Goal: Entertainment & Leisure: Browse casually

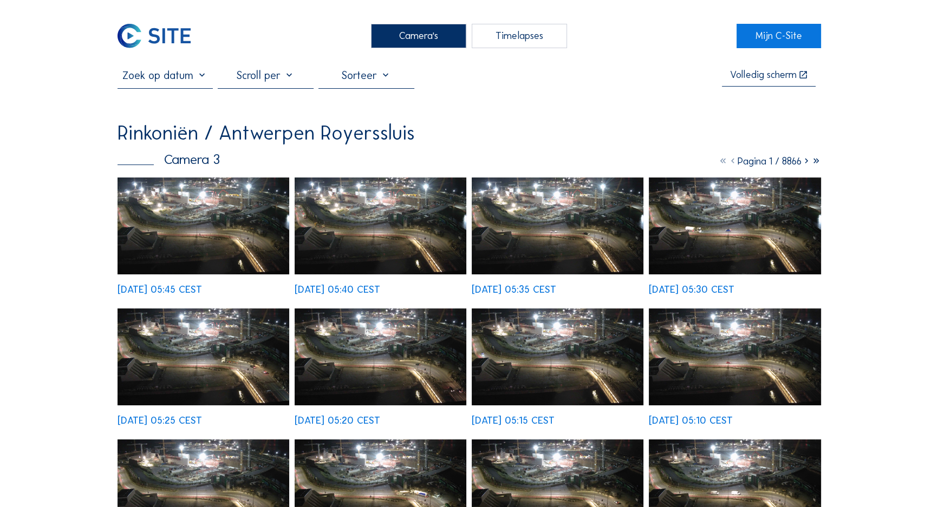
click at [228, 198] on img at bounding box center [203, 226] width 172 height 97
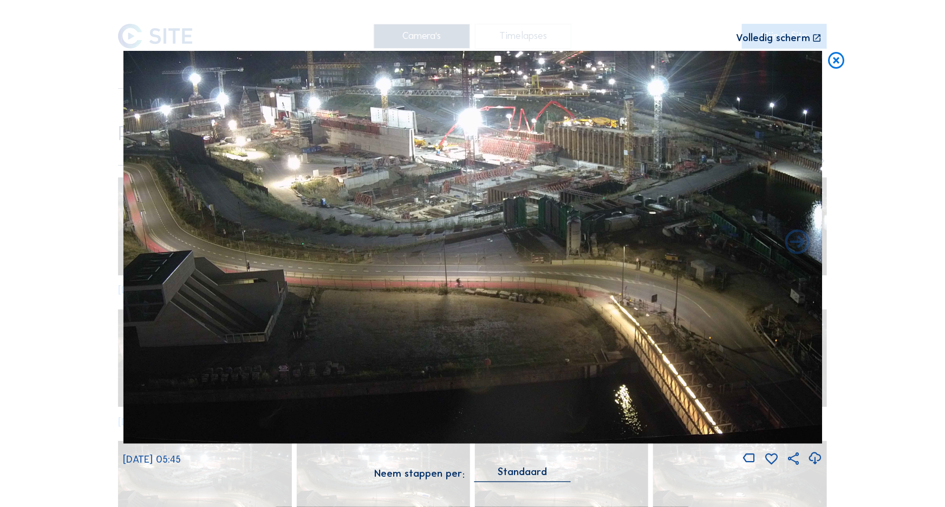
click at [832, 61] on icon at bounding box center [837, 61] width 20 height 21
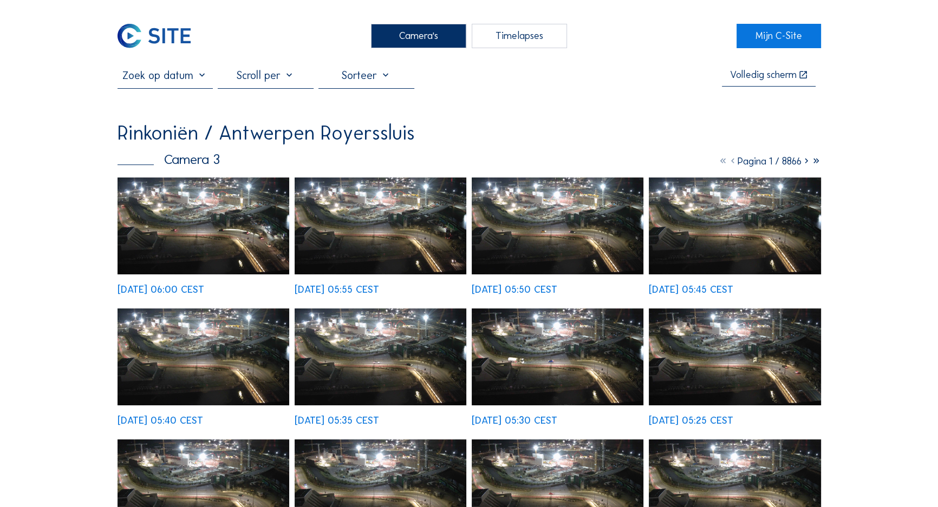
click at [197, 225] on img at bounding box center [203, 226] width 172 height 97
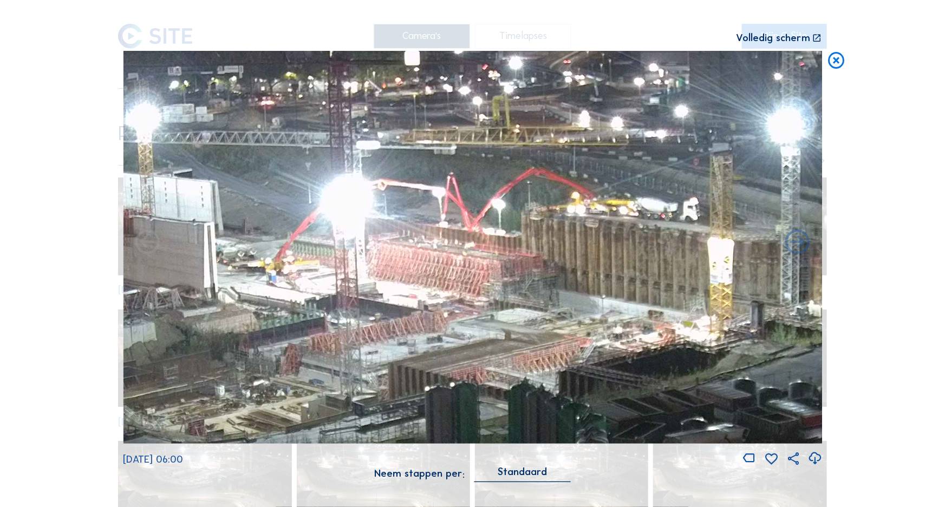
drag, startPoint x: 552, startPoint y: 161, endPoint x: 460, endPoint y: 249, distance: 127.2
click at [460, 249] on img at bounding box center [472, 247] width 699 height 393
click at [830, 73] on div "Scroll om door de tijd te reizen | Druk op de 'Alt'-knop + scroll om te Zoomen …" at bounding box center [472, 253] width 945 height 507
click at [829, 66] on icon at bounding box center [837, 61] width 20 height 21
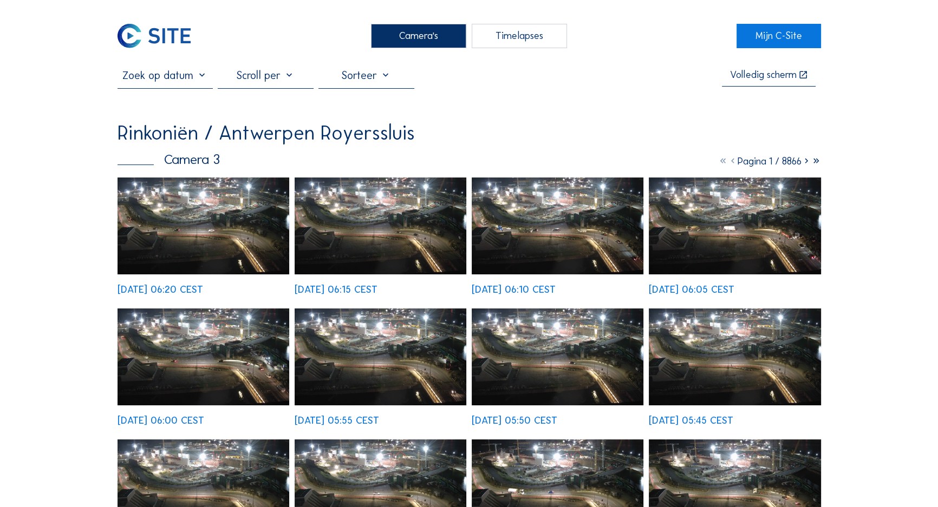
click at [216, 199] on img at bounding box center [203, 226] width 172 height 97
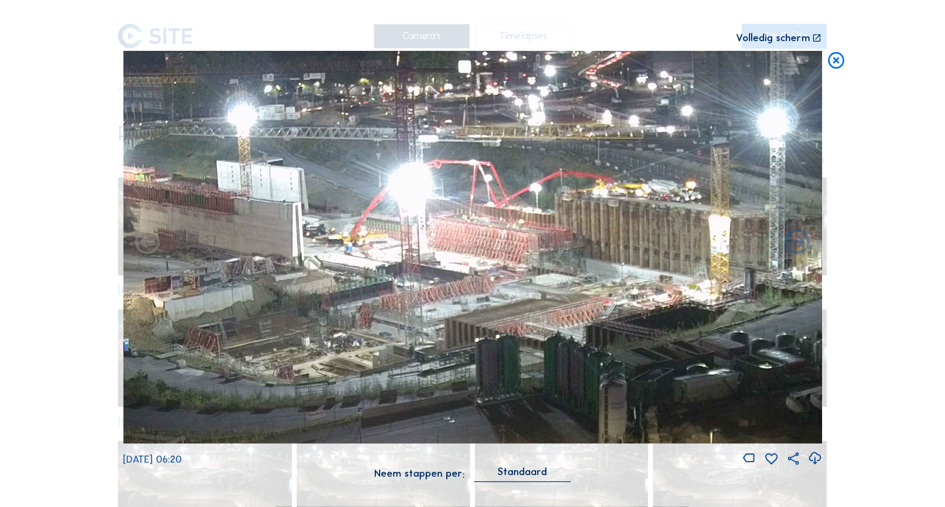
drag, startPoint x: 473, startPoint y: 123, endPoint x: 399, endPoint y: 214, distance: 117.4
click at [399, 214] on img at bounding box center [472, 247] width 699 height 393
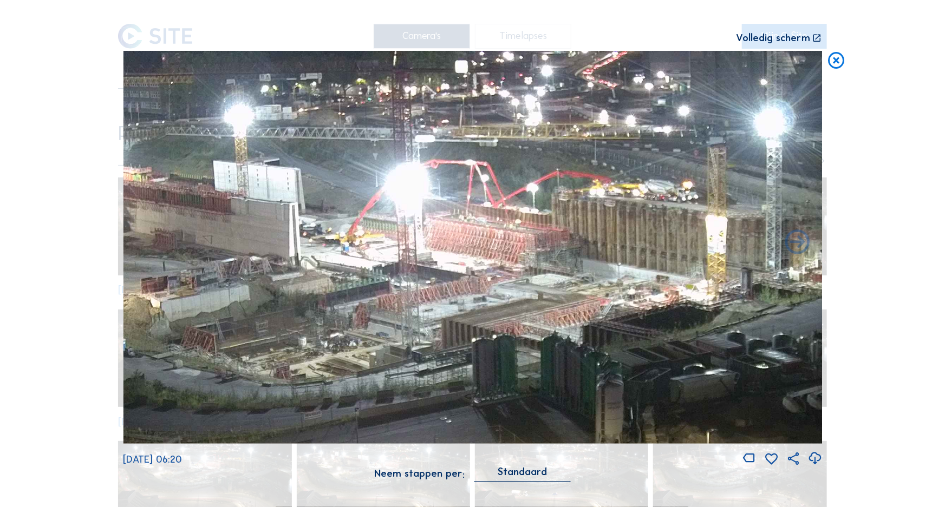
click at [832, 64] on icon at bounding box center [837, 61] width 20 height 21
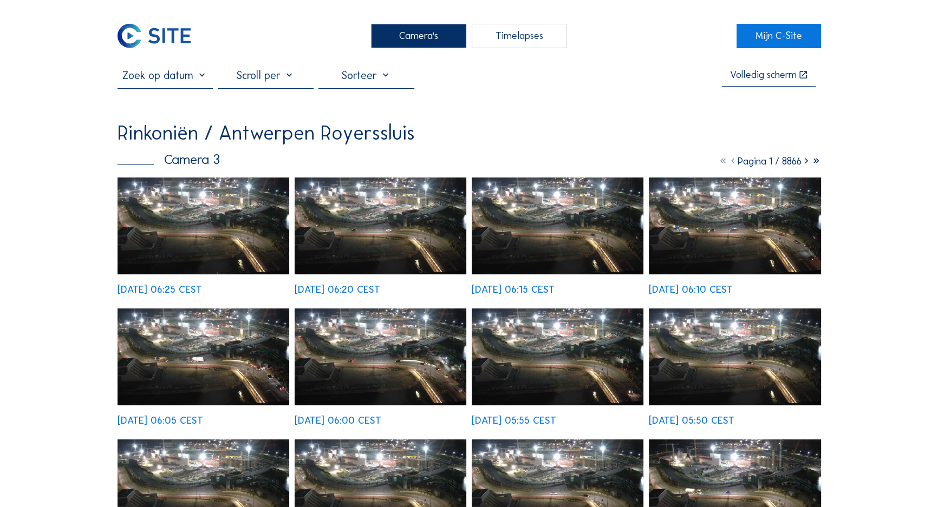
click at [169, 309] on div "We 24 Sep 2025 06:05 CEST" at bounding box center [203, 367] width 172 height 117
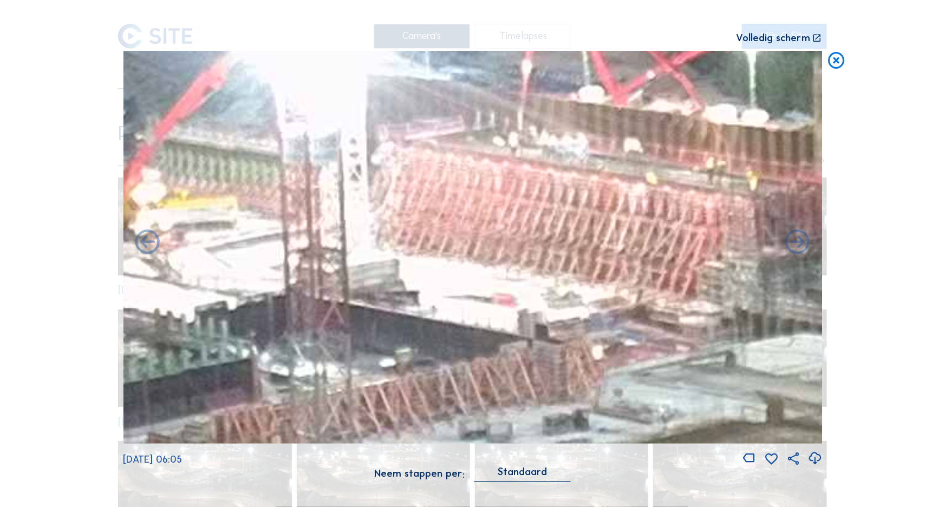
click at [836, 64] on icon at bounding box center [837, 61] width 20 height 21
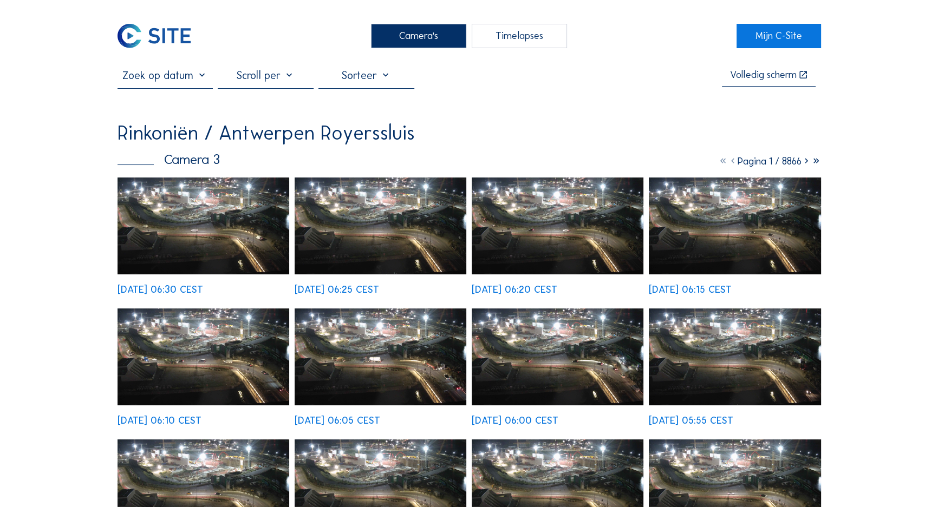
click at [247, 193] on img at bounding box center [203, 226] width 172 height 97
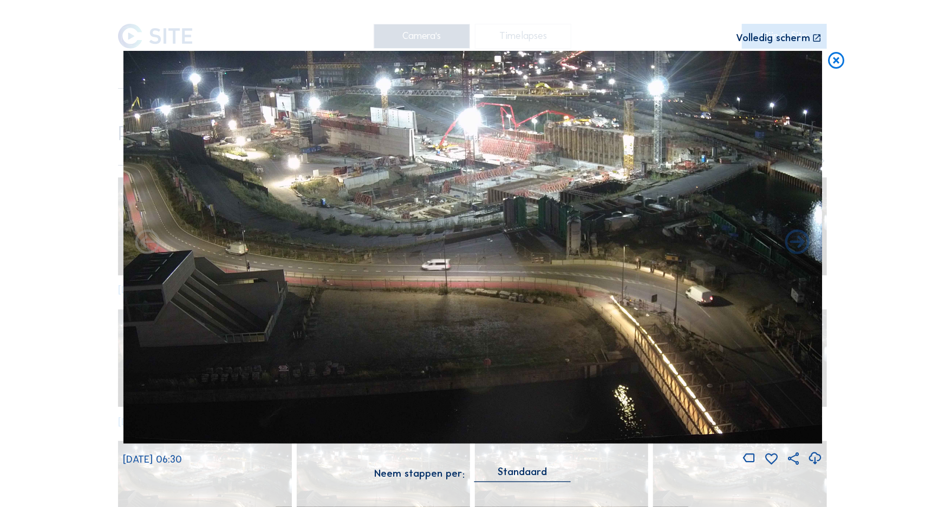
click at [835, 63] on icon at bounding box center [837, 61] width 20 height 21
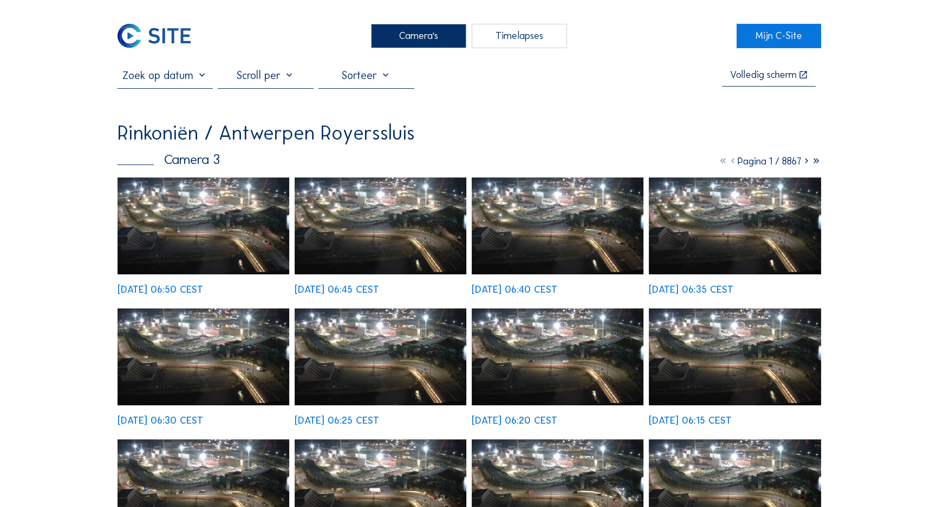
click at [236, 208] on img at bounding box center [203, 226] width 172 height 97
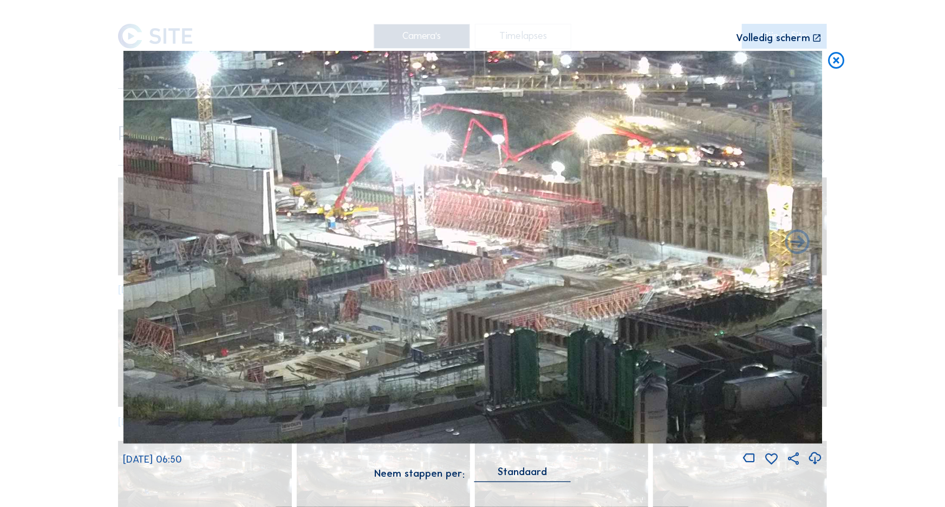
drag, startPoint x: 617, startPoint y: 186, endPoint x: 626, endPoint y: 242, distance: 57.1
click at [626, 242] on img at bounding box center [472, 247] width 699 height 393
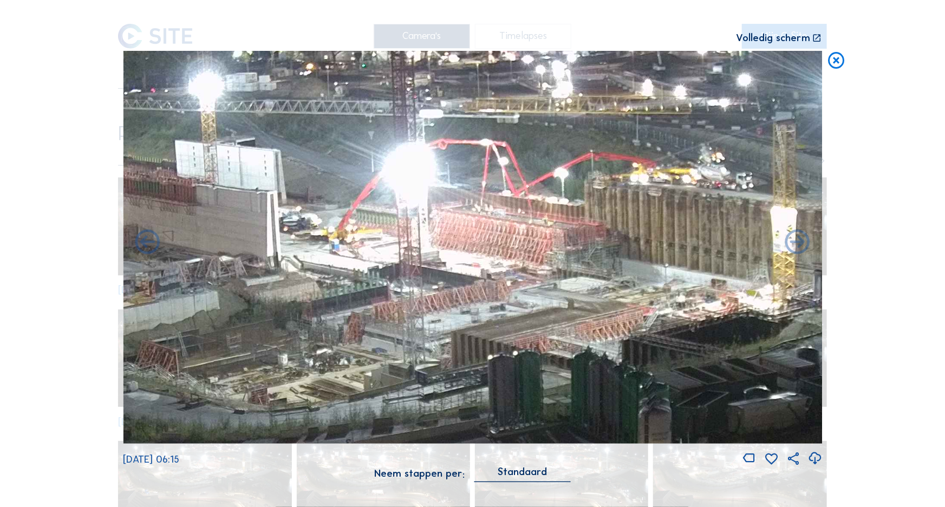
click at [838, 62] on icon at bounding box center [837, 61] width 20 height 21
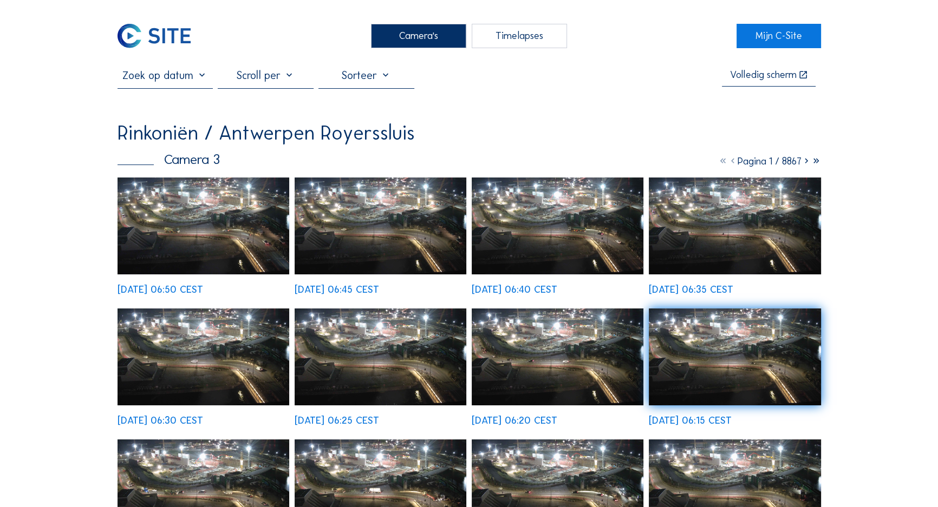
click at [388, 33] on div "Camera's" at bounding box center [419, 36] width 96 height 25
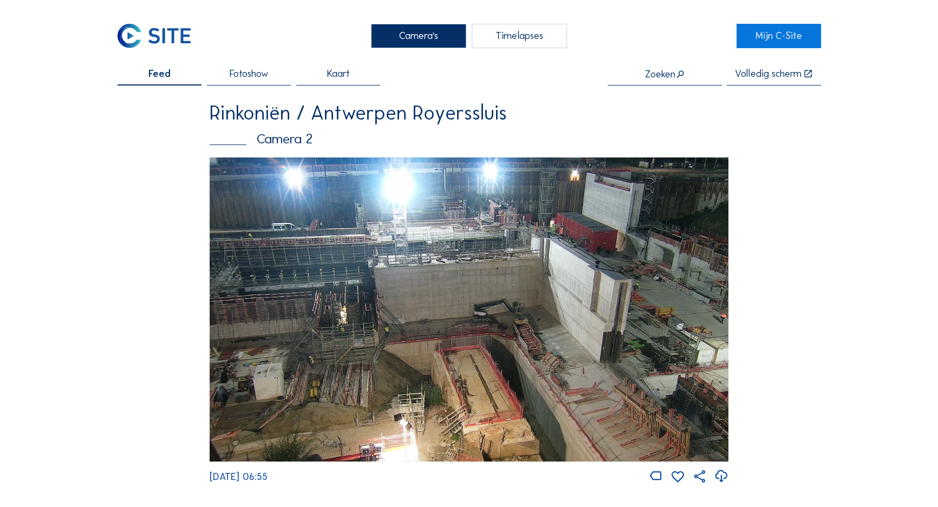
drag, startPoint x: 833, startPoint y: 172, endPoint x: 713, endPoint y: 99, distance: 139.9
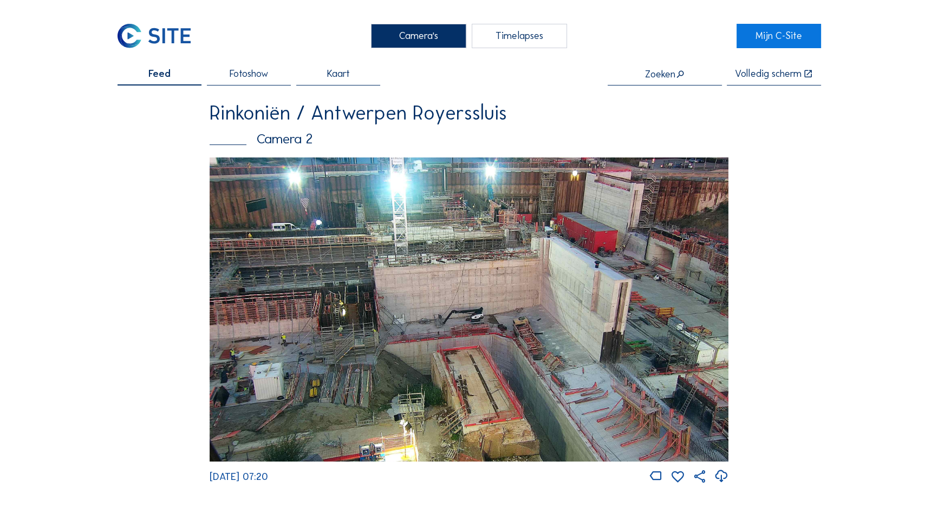
click at [469, 223] on img at bounding box center [469, 310] width 519 height 304
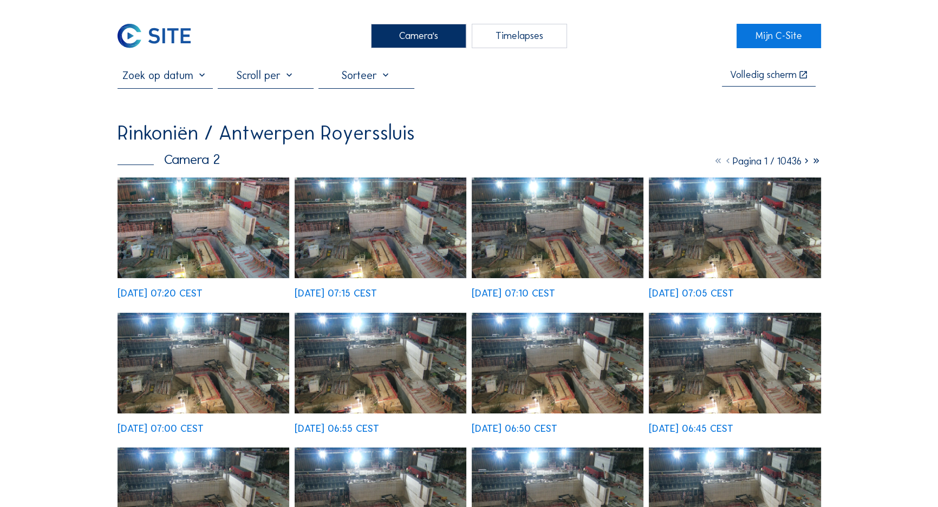
click at [195, 289] on div "We 24 Sep 2025 07:20 CEST" at bounding box center [159, 294] width 85 height 10
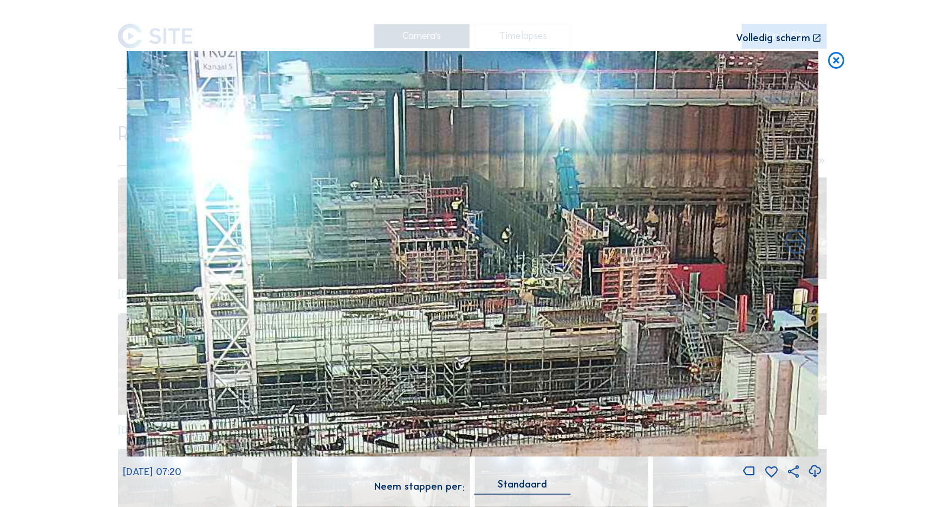
drag, startPoint x: 460, startPoint y: 113, endPoint x: 473, endPoint y: 321, distance: 208.3
click at [473, 321] on img at bounding box center [473, 254] width 692 height 406
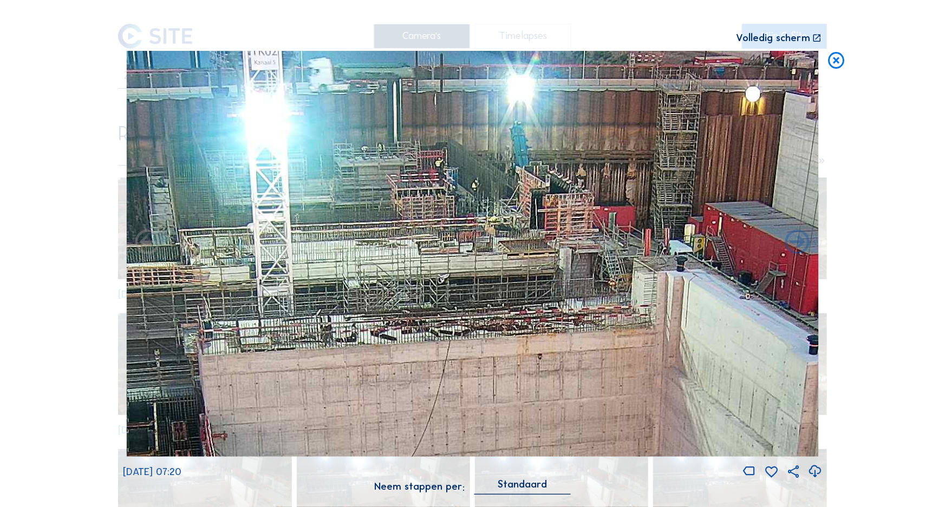
click at [838, 61] on icon at bounding box center [837, 61] width 20 height 21
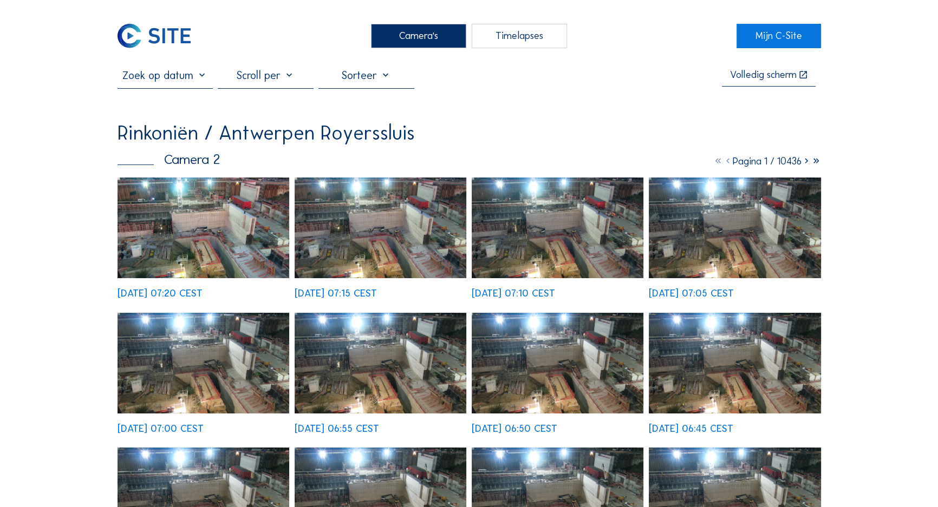
click at [419, 44] on div "Camera's" at bounding box center [419, 36] width 96 height 25
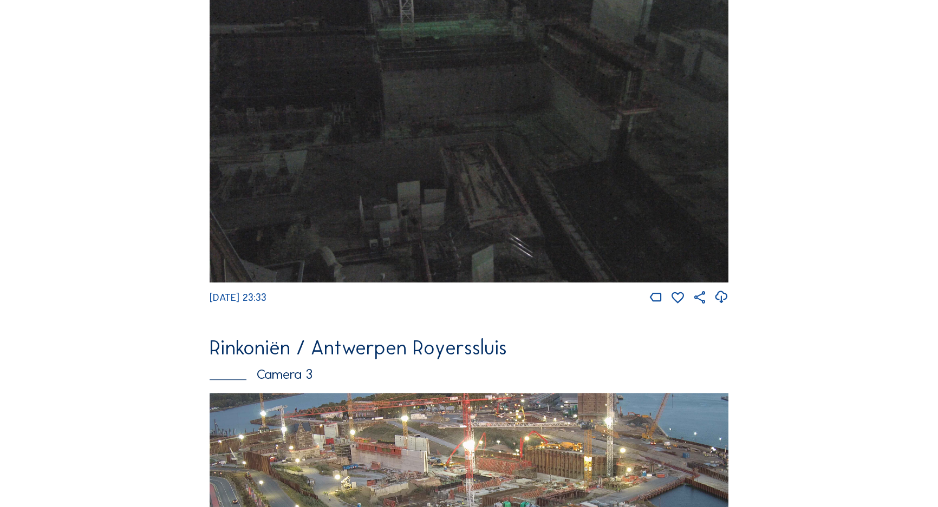
scroll to position [1293, 0]
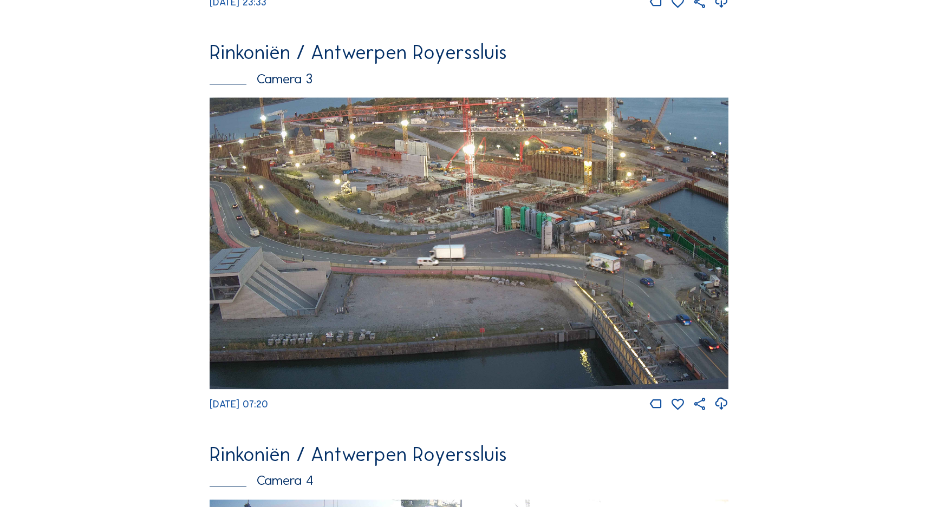
click at [479, 173] on img at bounding box center [469, 243] width 519 height 292
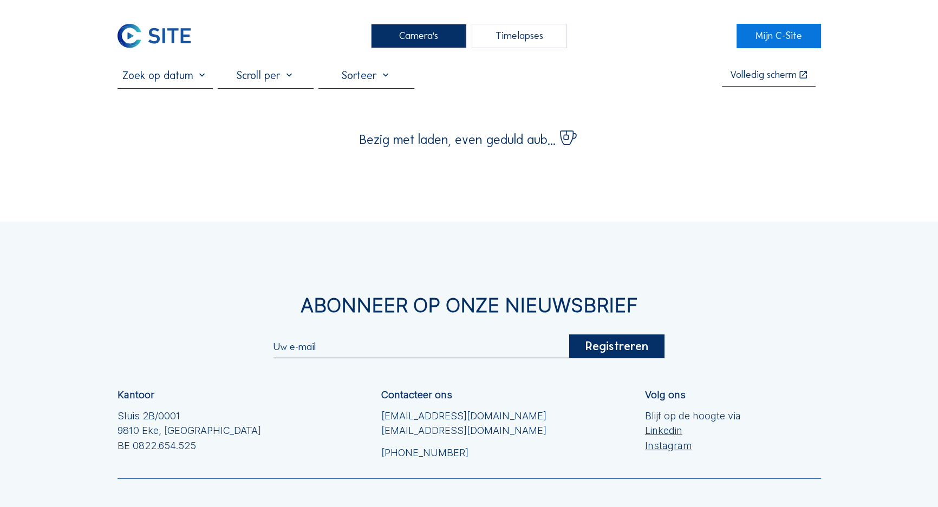
click at [185, 167] on div "Camera's Timelapses Mijn C-Site Volledig scherm Bezig met laden, even geduld au…" at bounding box center [469, 311] width 938 height 623
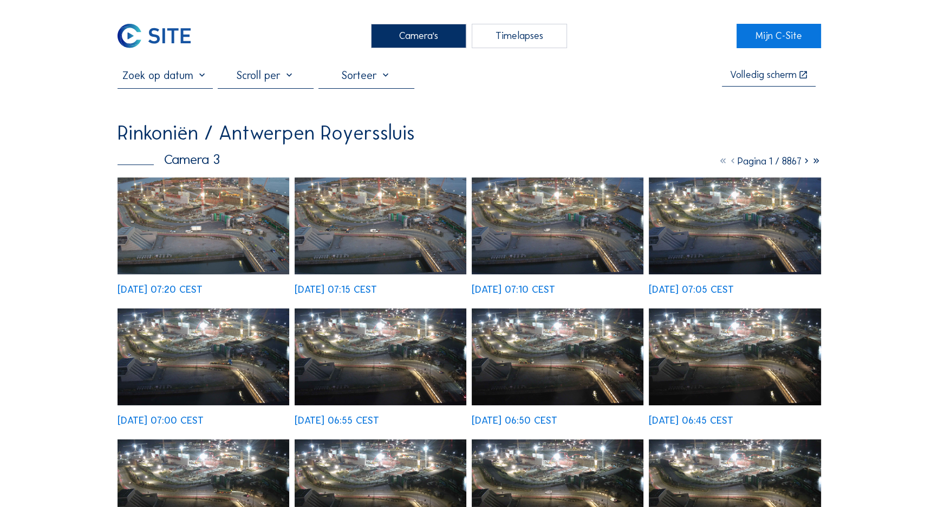
click at [198, 188] on img at bounding box center [203, 226] width 172 height 97
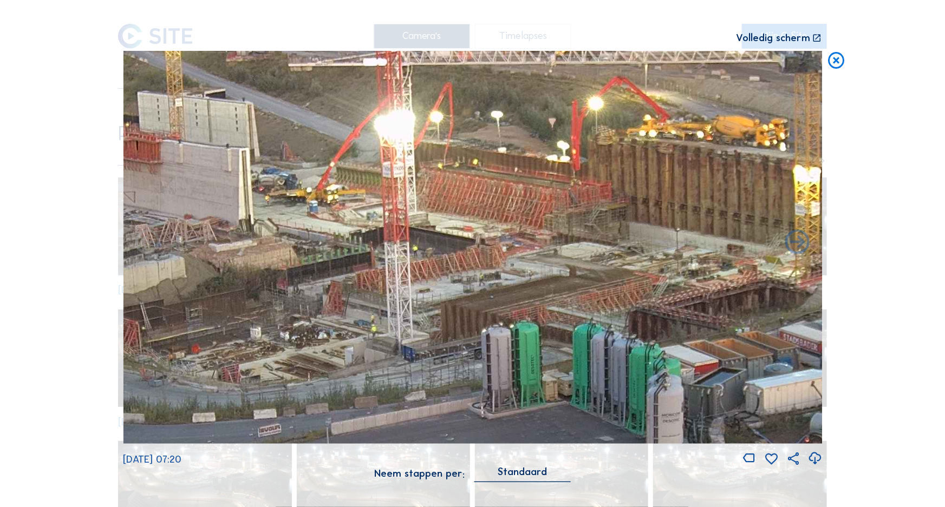
drag, startPoint x: 449, startPoint y: 198, endPoint x: 392, endPoint y: 218, distance: 60.1
click at [394, 218] on img at bounding box center [472, 247] width 699 height 393
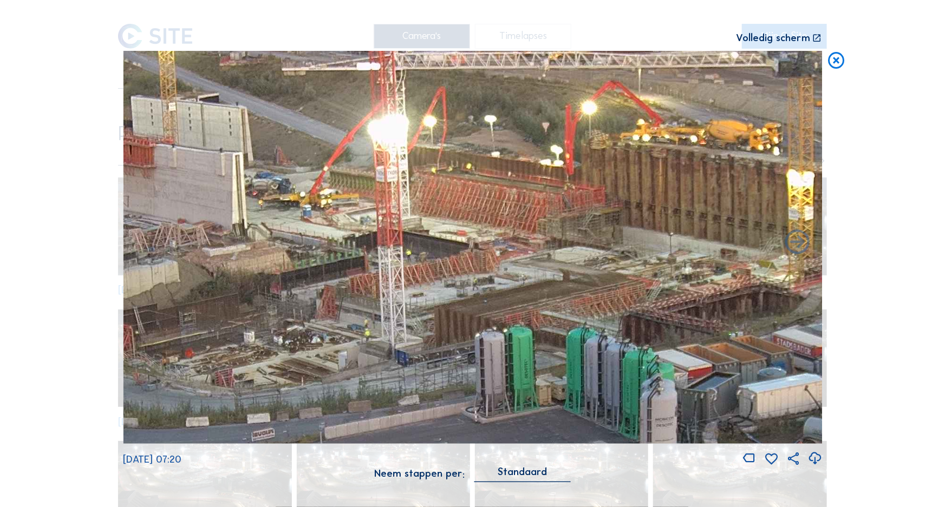
click at [835, 59] on icon at bounding box center [837, 61] width 20 height 21
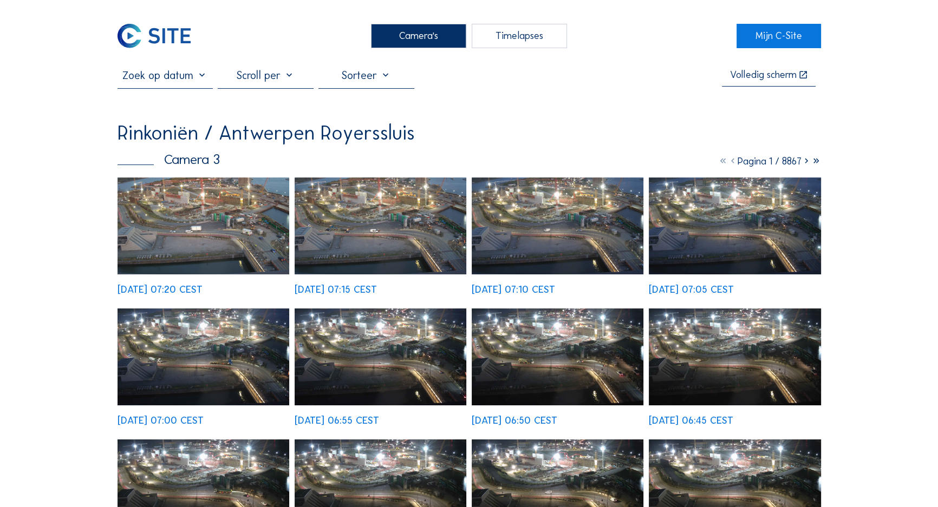
click at [418, 43] on div "Camera's" at bounding box center [419, 36] width 96 height 25
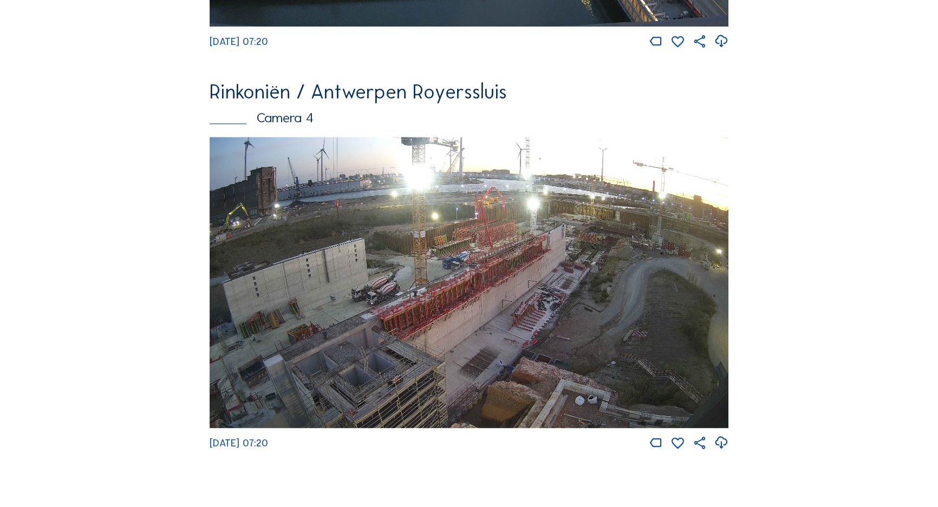
scroll to position [1637, 0]
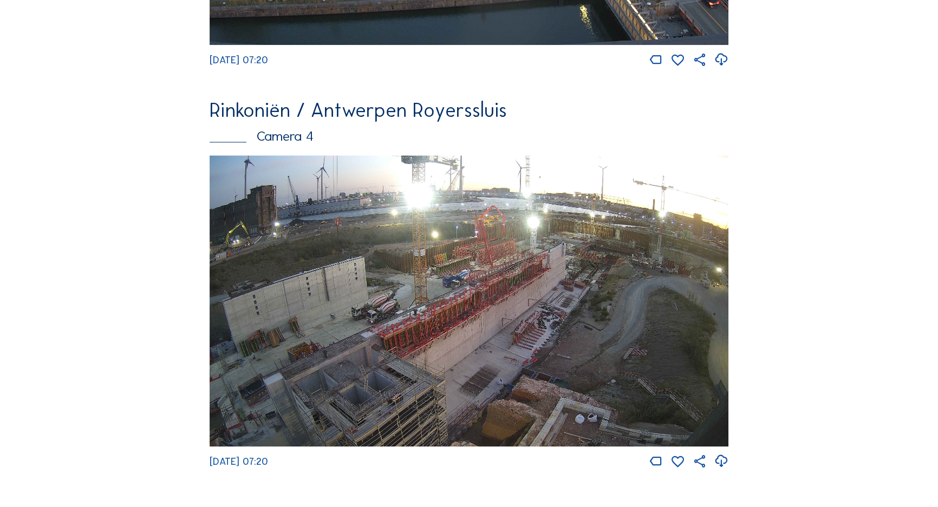
click at [390, 401] on img at bounding box center [469, 301] width 519 height 292
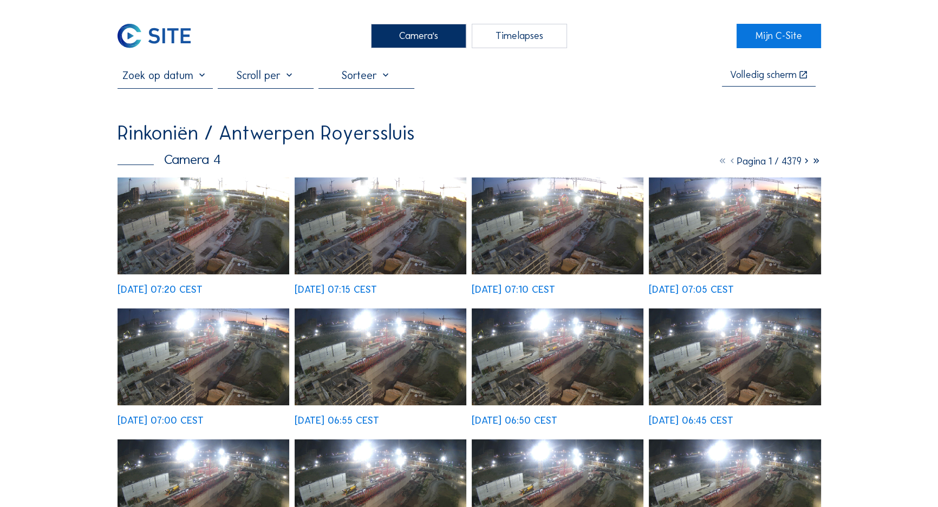
click at [185, 231] on img at bounding box center [203, 226] width 172 height 97
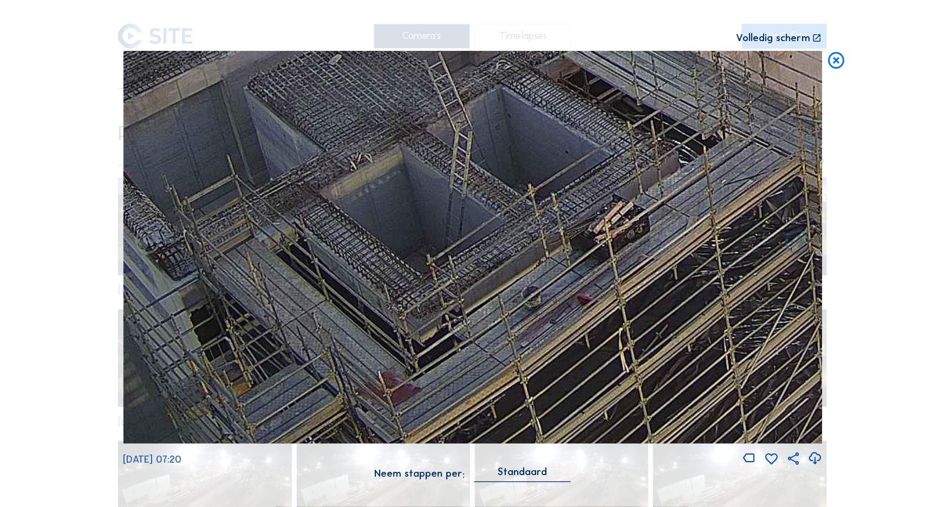
drag, startPoint x: 311, startPoint y: 361, endPoint x: 410, endPoint y: 215, distance: 175.7
click at [410, 215] on img at bounding box center [472, 247] width 699 height 393
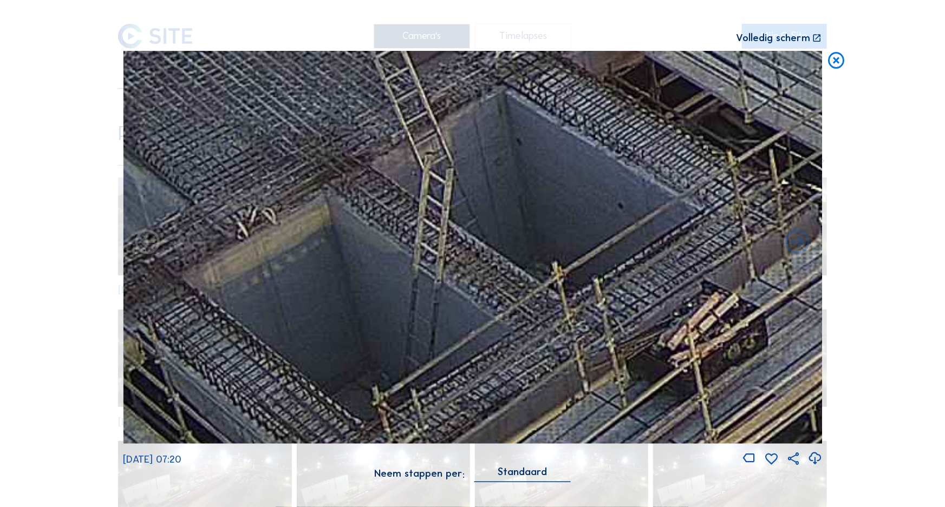
drag, startPoint x: 492, startPoint y: 200, endPoint x: 367, endPoint y: 312, distance: 168.0
click at [367, 312] on img at bounding box center [472, 247] width 699 height 393
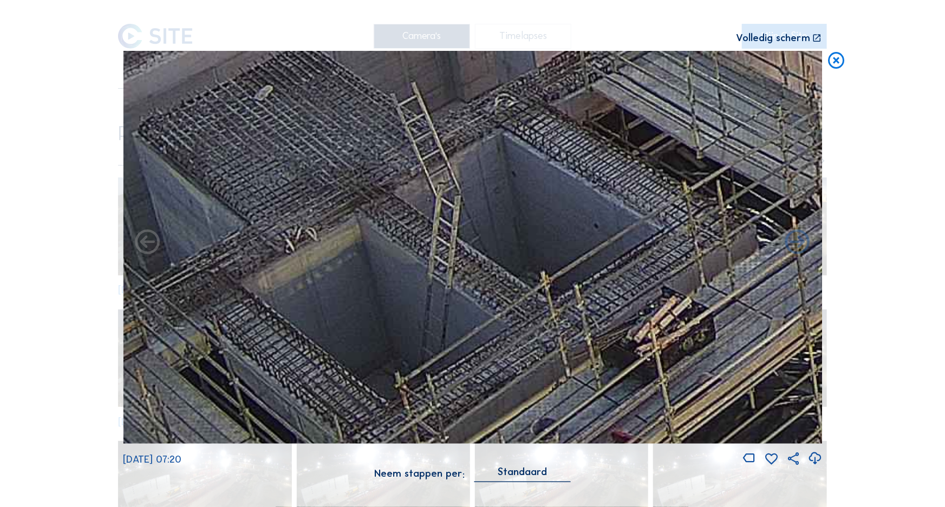
drag, startPoint x: 511, startPoint y: 207, endPoint x: 525, endPoint y: 279, distance: 73.4
click at [525, 278] on img at bounding box center [472, 247] width 699 height 393
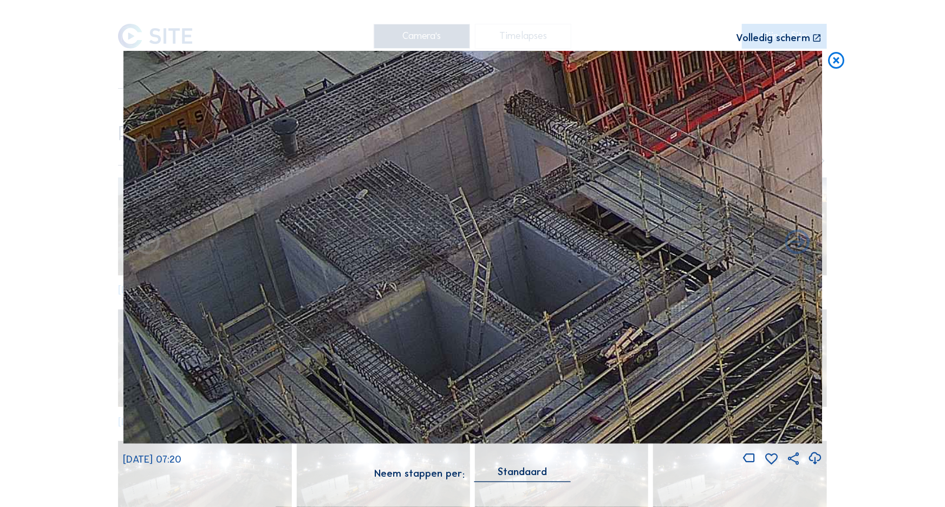
click at [837, 60] on icon at bounding box center [837, 61] width 20 height 21
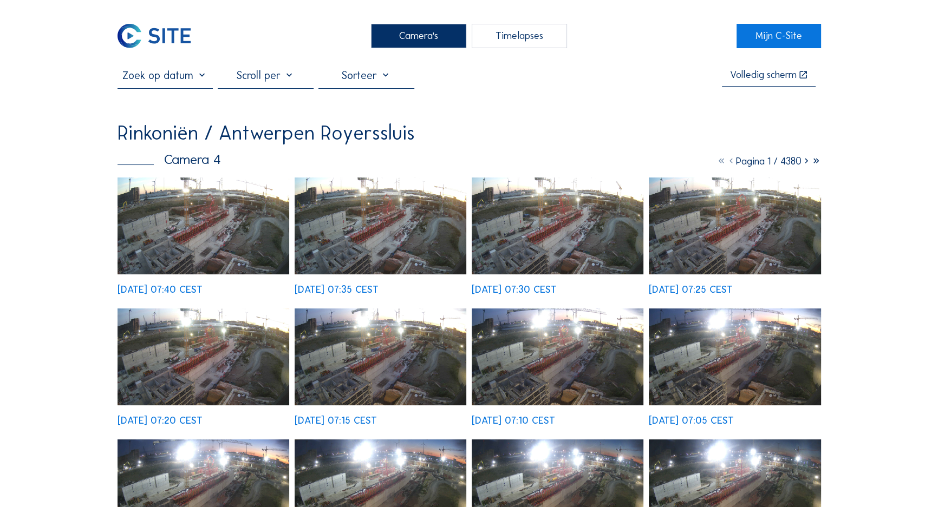
click at [200, 217] on img at bounding box center [203, 226] width 172 height 97
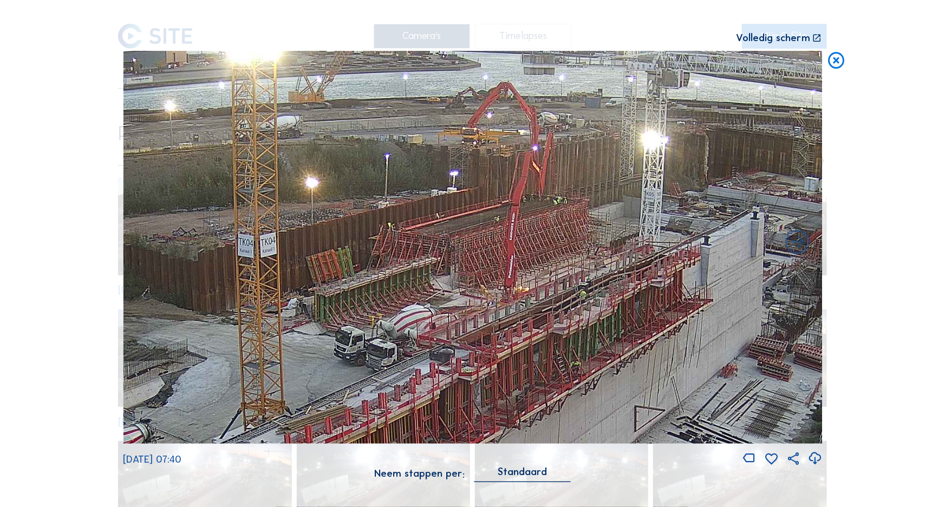
click at [834, 60] on icon at bounding box center [837, 61] width 20 height 21
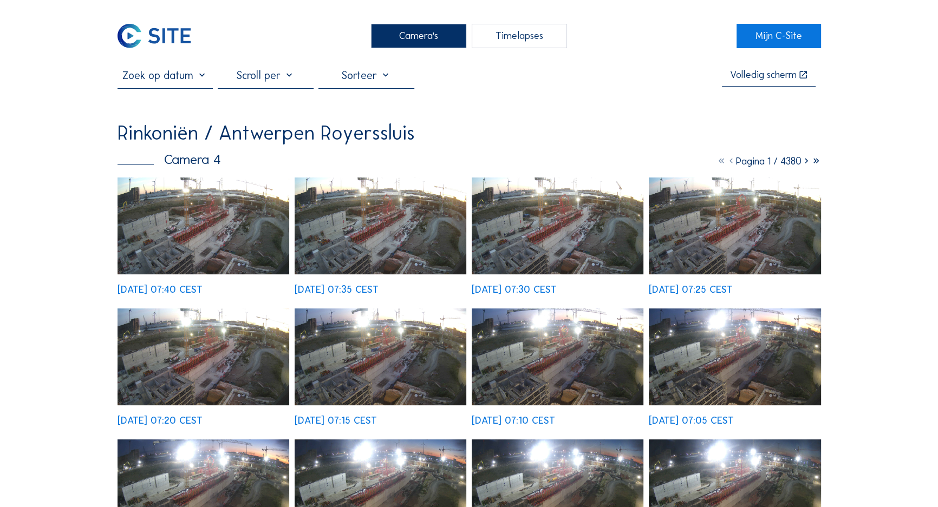
drag, startPoint x: 27, startPoint y: 231, endPoint x: 95, endPoint y: 164, distance: 95.7
